Goal: Transaction & Acquisition: Purchase product/service

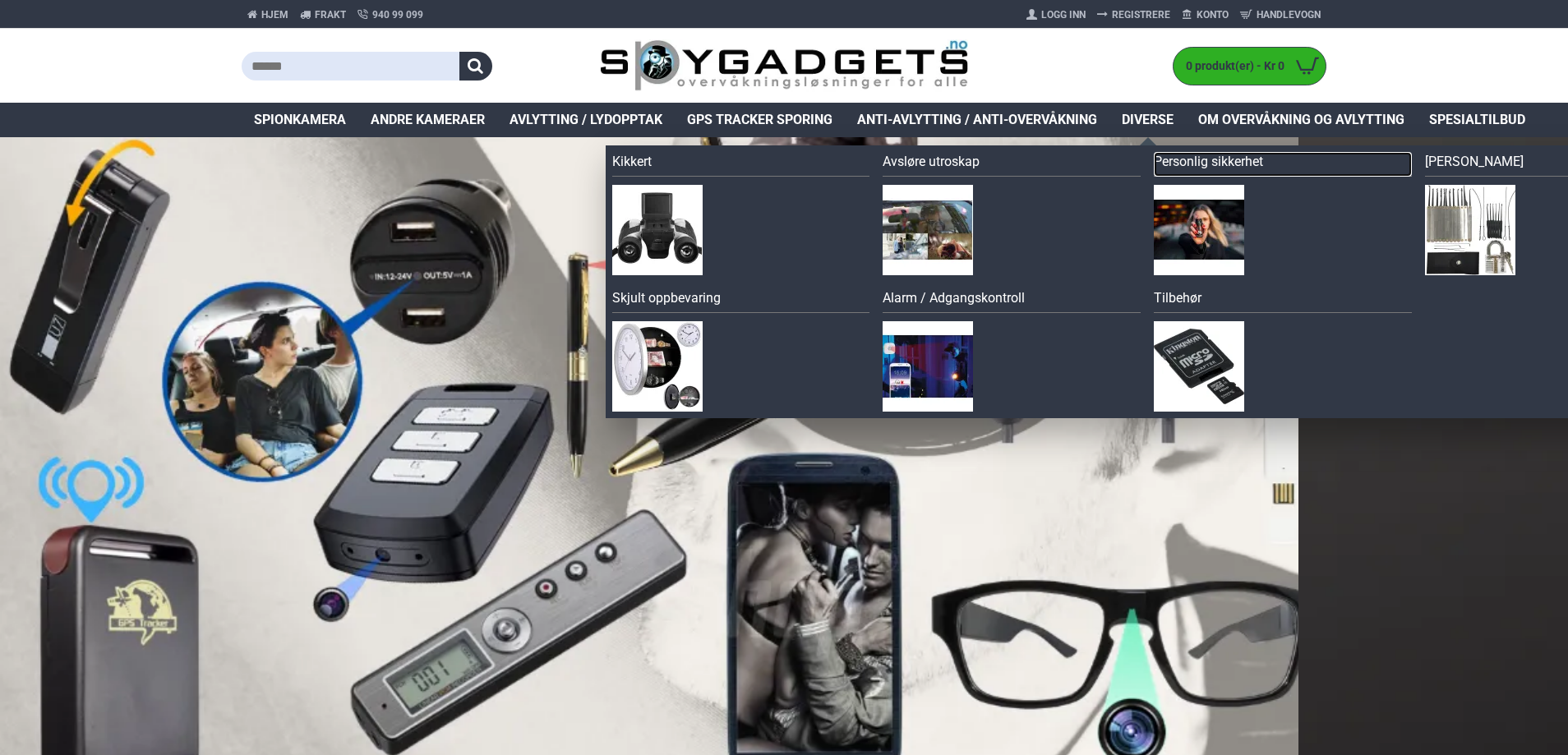
click at [1167, 159] on link "Personlig sikkerhet" at bounding box center [1283, 164] width 258 height 25
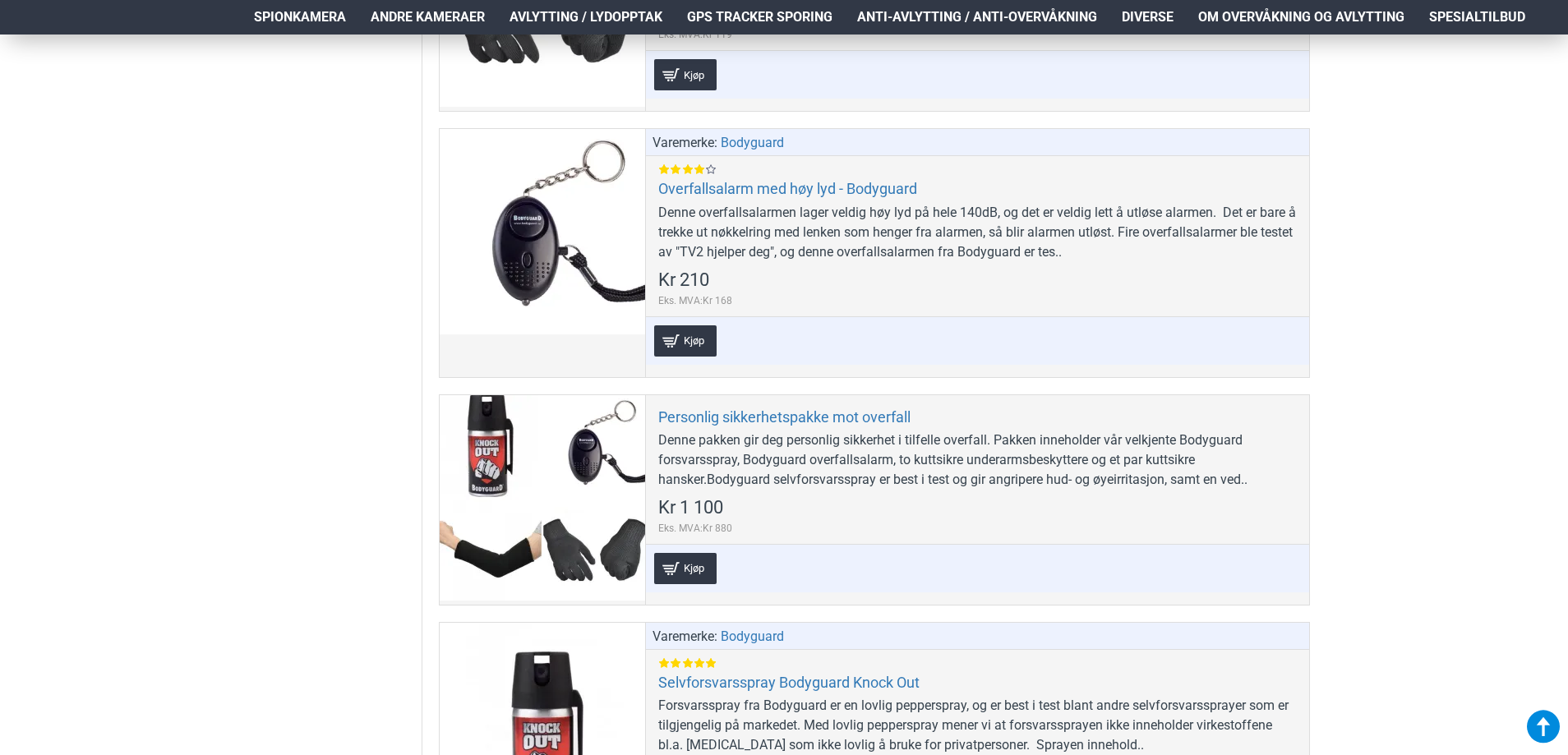
scroll to position [1233, 0]
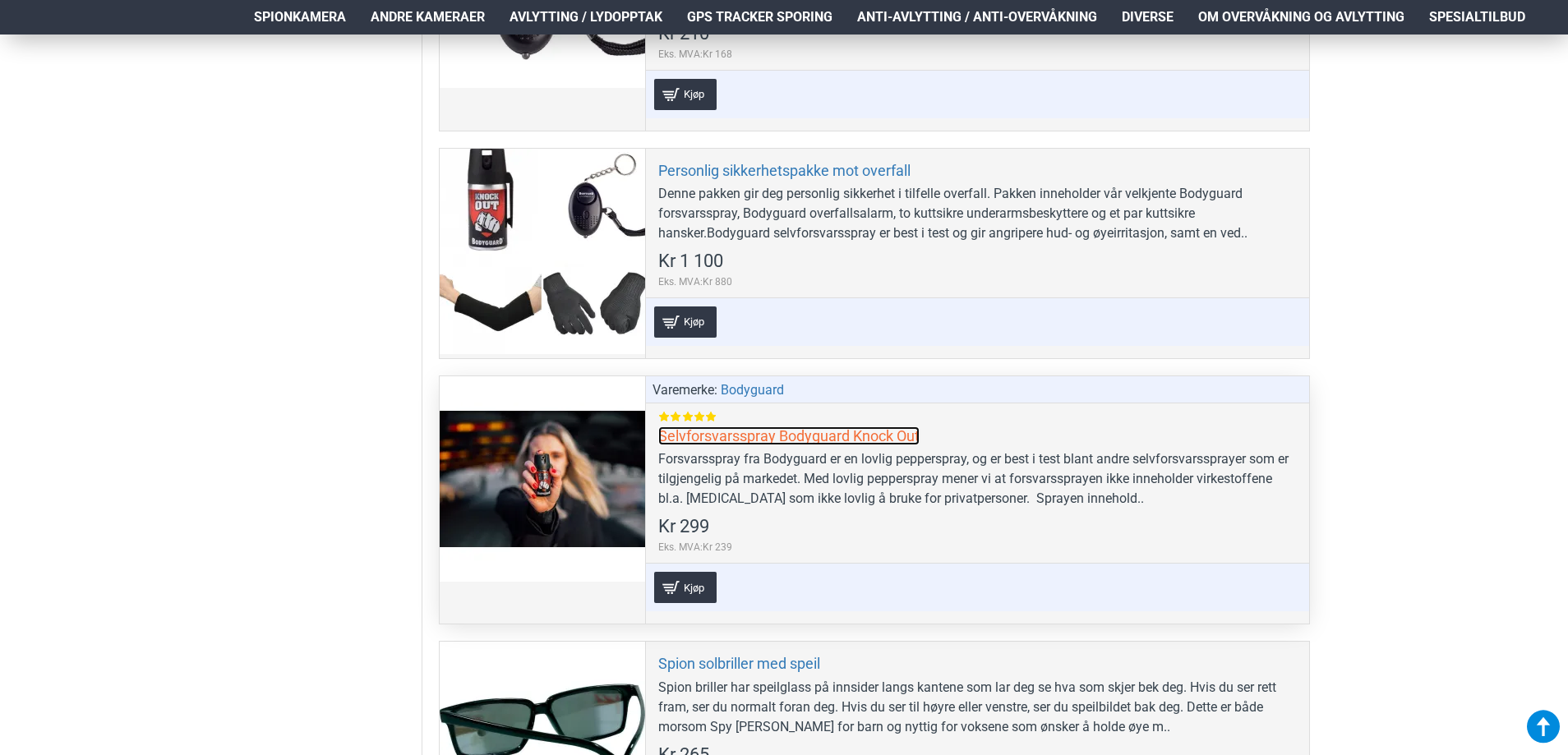
click at [734, 442] on link "Selvforsvarsspray Bodyguard Knock Out" at bounding box center [789, 436] width 261 height 19
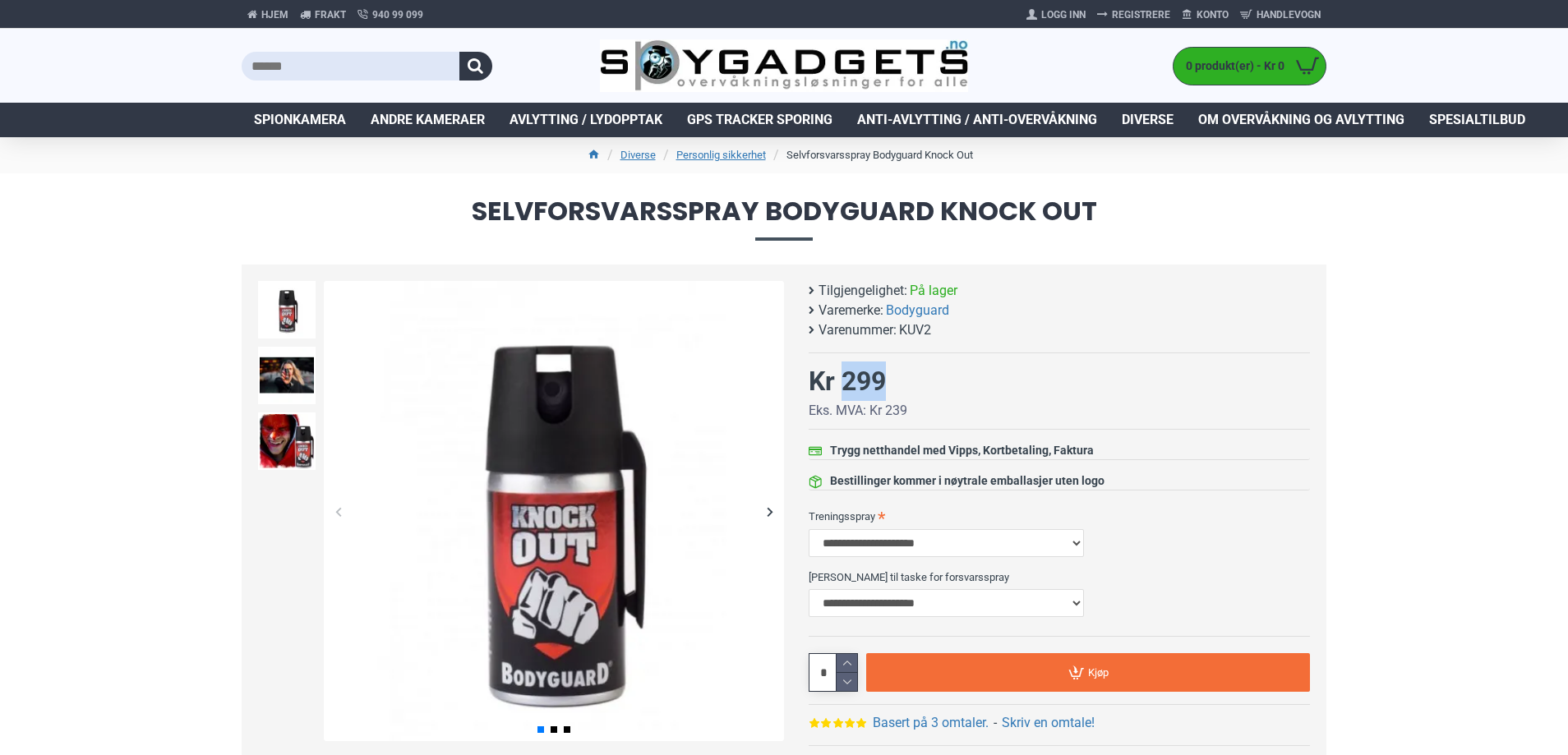
drag, startPoint x: 904, startPoint y: 384, endPoint x: 841, endPoint y: 384, distance: 63.0
click at [841, 384] on div "Kr 299" at bounding box center [858, 381] width 98 height 40
click at [911, 333] on span "KUV2" at bounding box center [915, 330] width 32 height 19
copy span "KUV2"
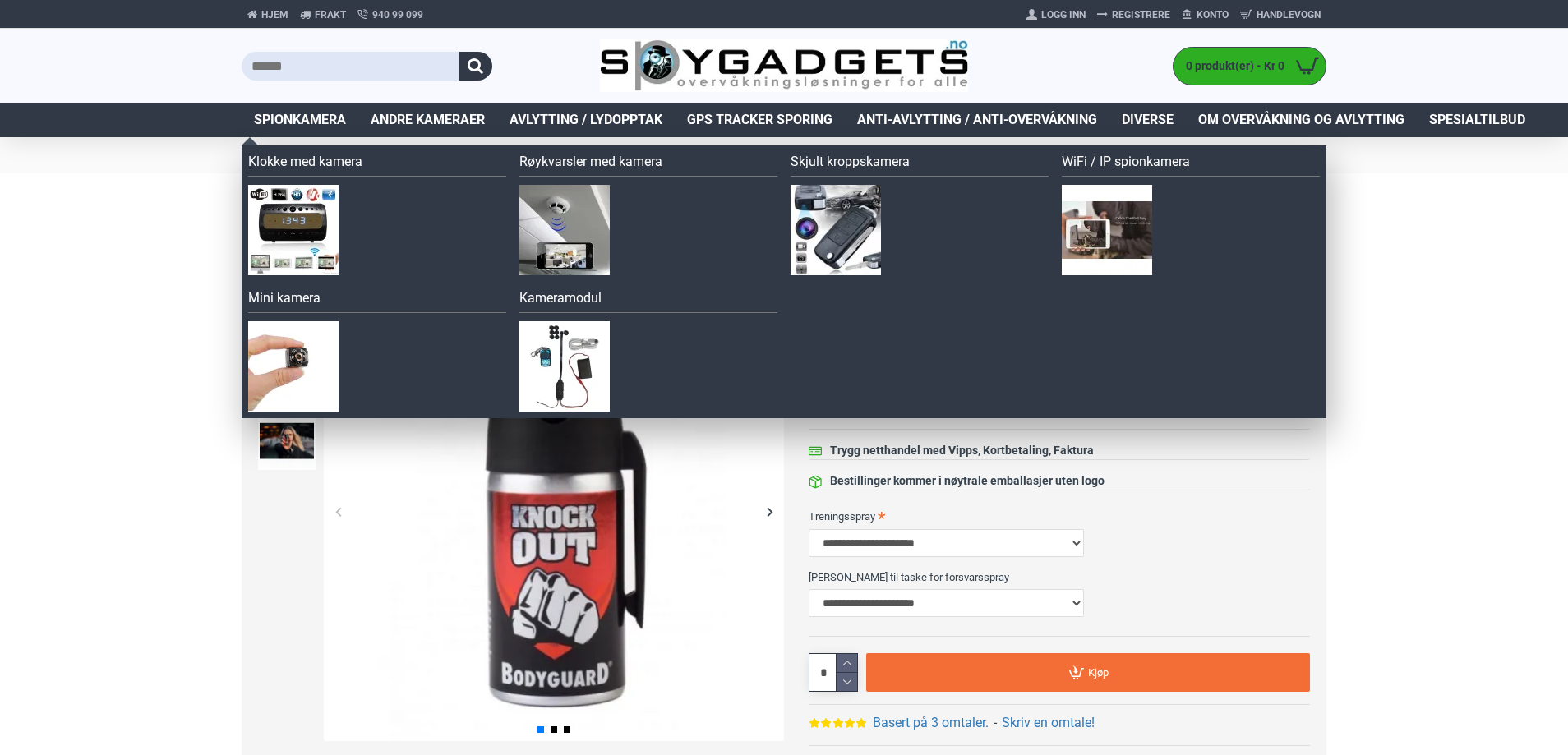
click at [270, 121] on span "Spionkamera" at bounding box center [299, 120] width 92 height 19
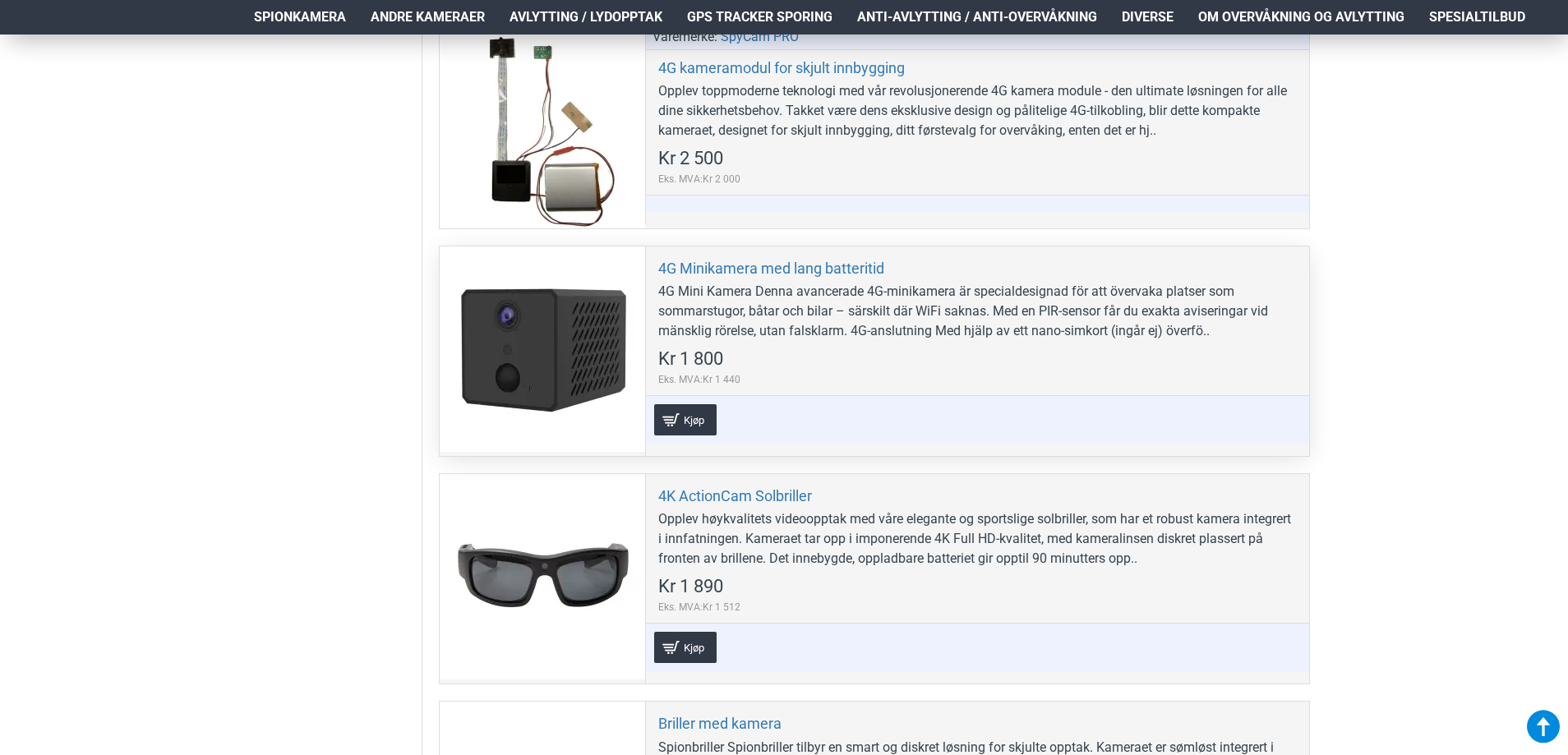
scroll to position [1398, 0]
